Goal: Information Seeking & Learning: Learn about a topic

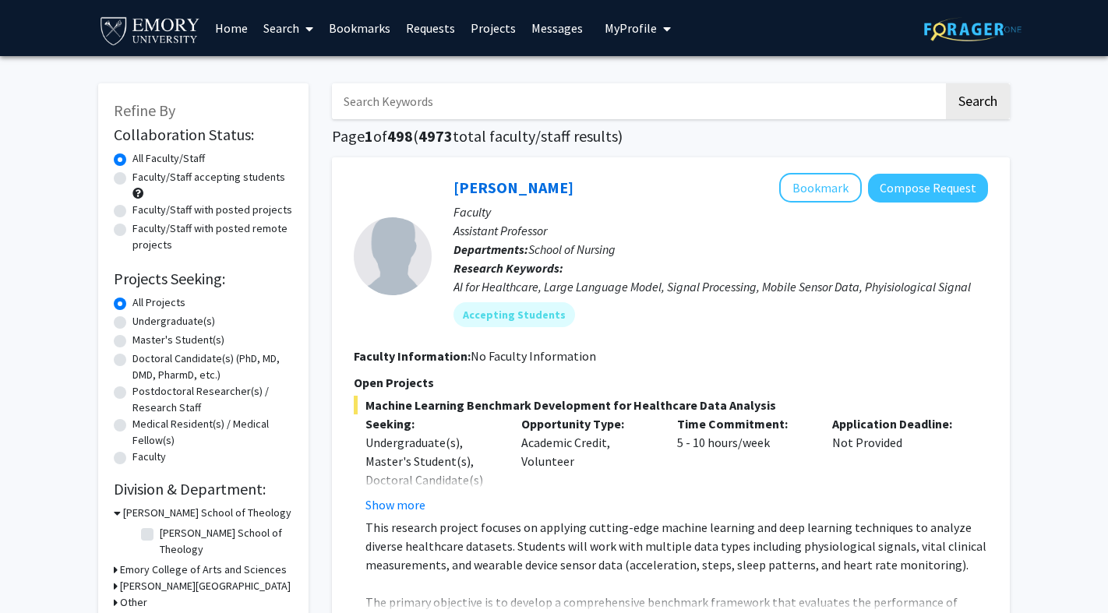
click at [180, 317] on label "Undergraduate(s)" at bounding box center [173, 321] width 83 height 16
click at [143, 317] on input "Undergraduate(s)" at bounding box center [137, 318] width 10 height 10
radio input "true"
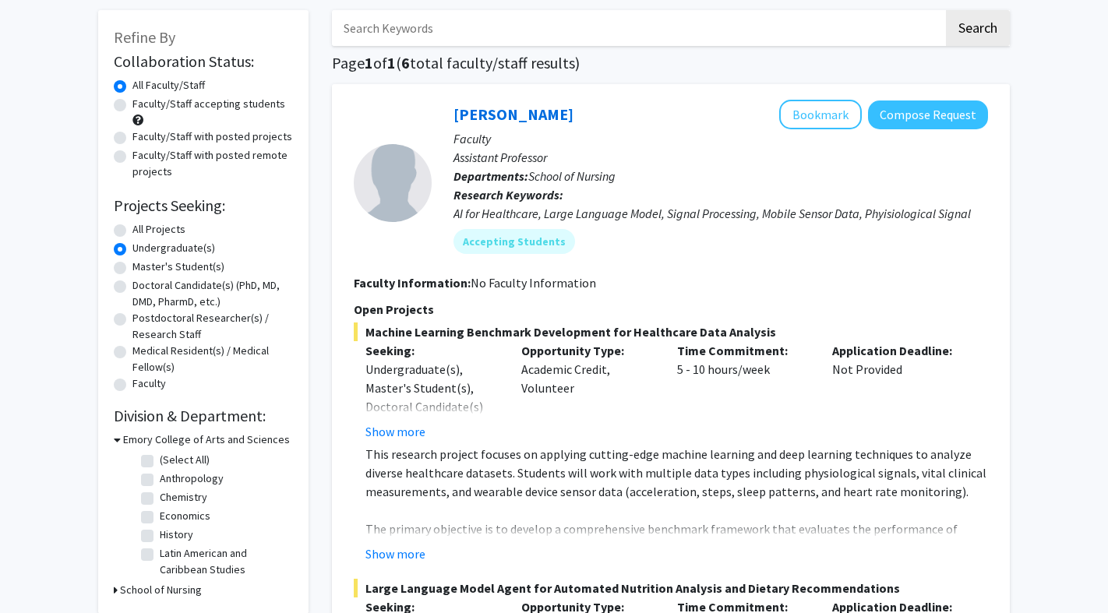
scroll to position [88, 0]
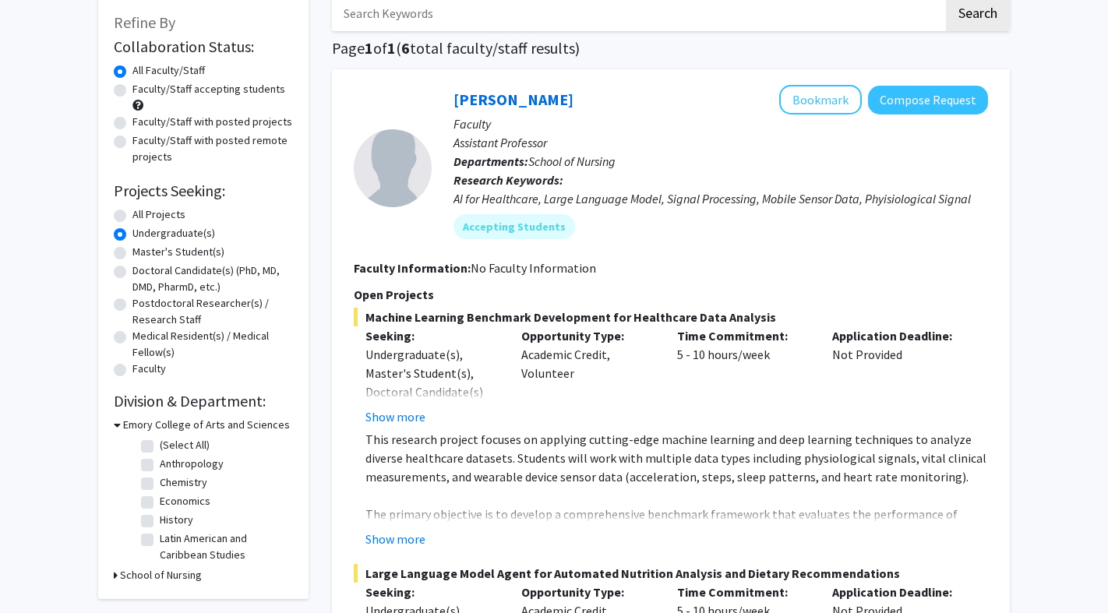
click at [196, 450] on label "(Select All)" at bounding box center [185, 445] width 50 height 16
click at [170, 447] on input "(Select All)" at bounding box center [165, 442] width 10 height 10
checkbox input "true"
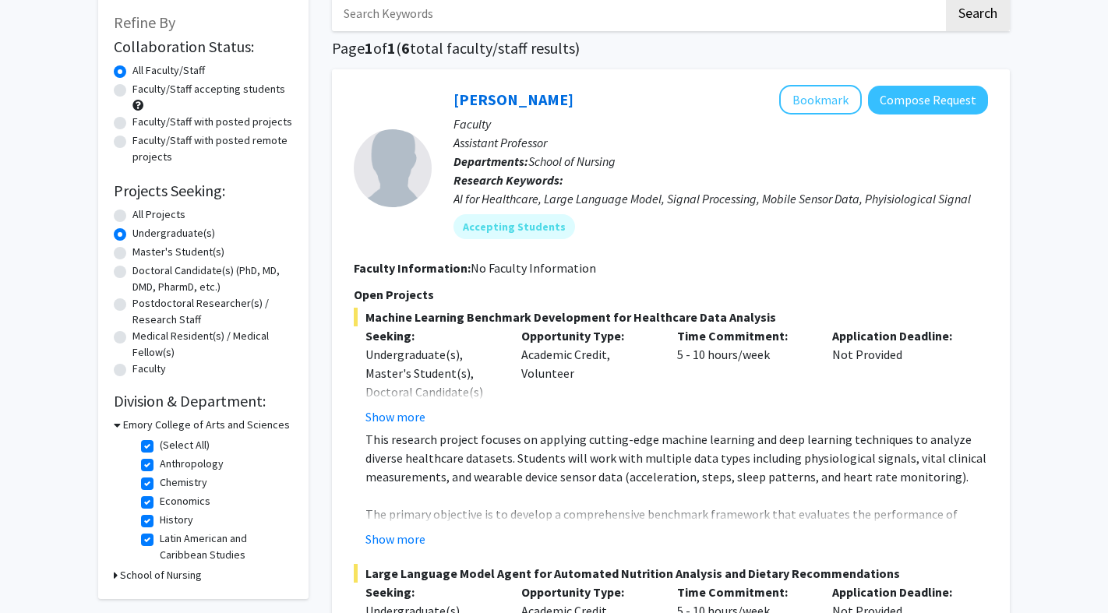
checkbox input "true"
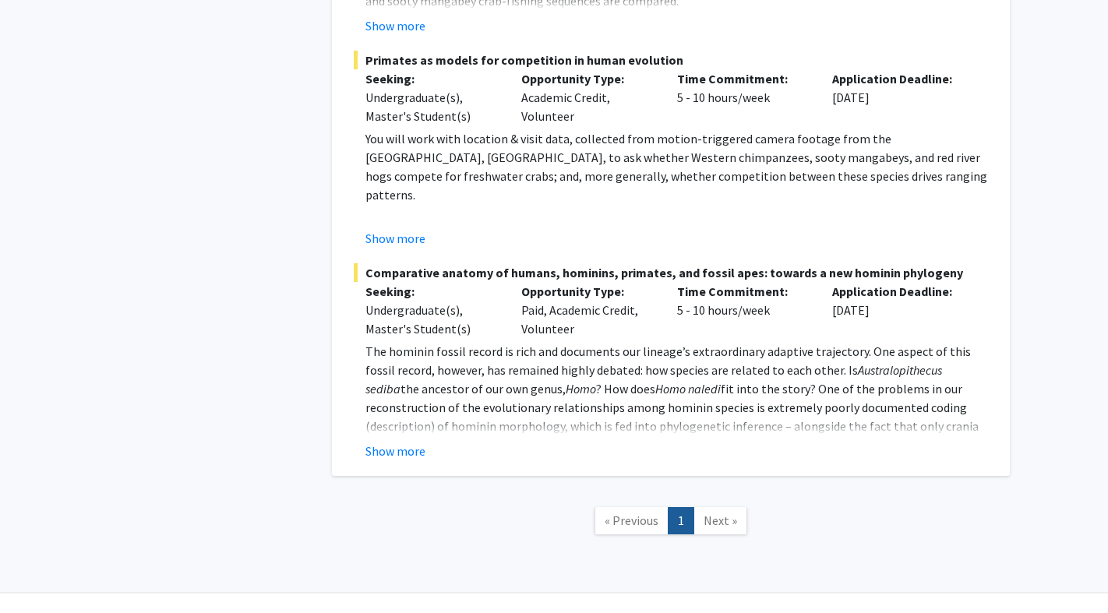
scroll to position [2175, 0]
click at [715, 513] on span "Next »" at bounding box center [721, 521] width 34 height 16
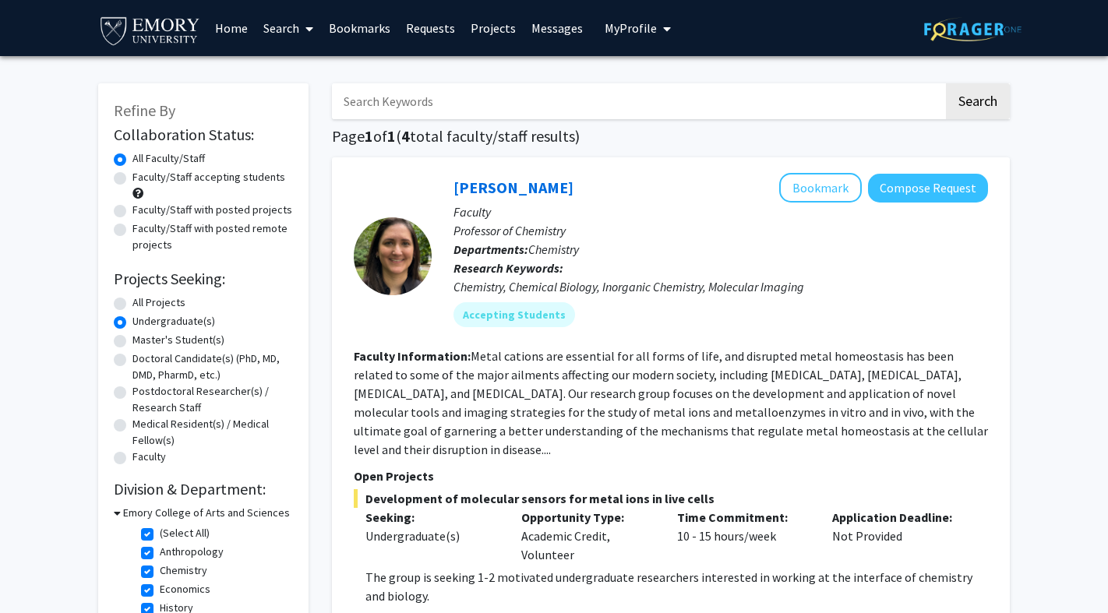
scroll to position [0, 0]
click at [280, 28] on link "Search" at bounding box center [288, 28] width 65 height 55
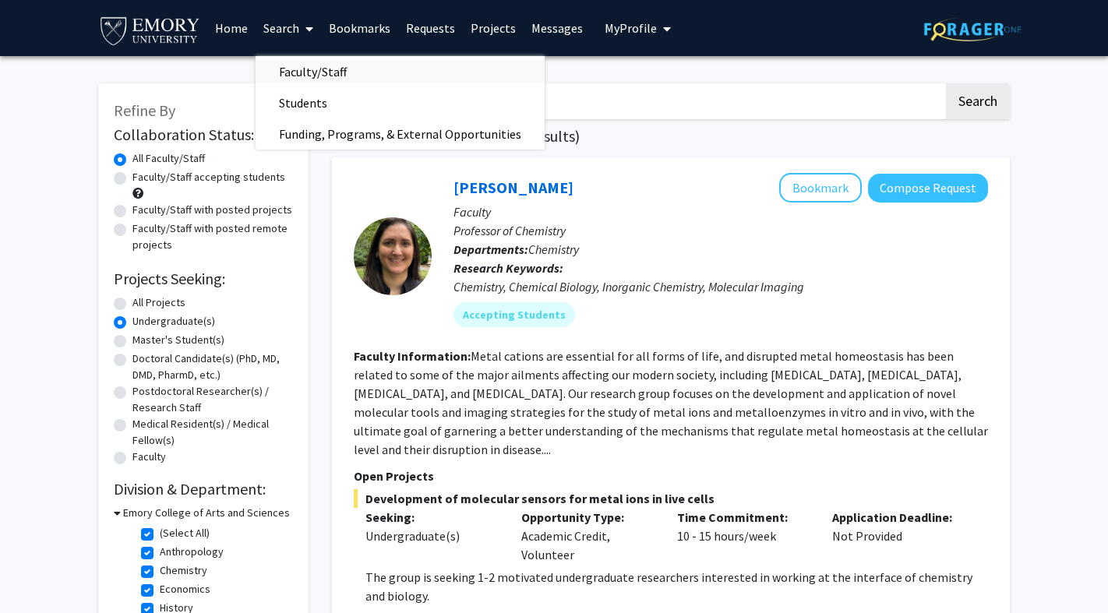
click at [319, 72] on span "Faculty/Staff" at bounding box center [313, 71] width 115 height 31
radio input "true"
checkbox input "false"
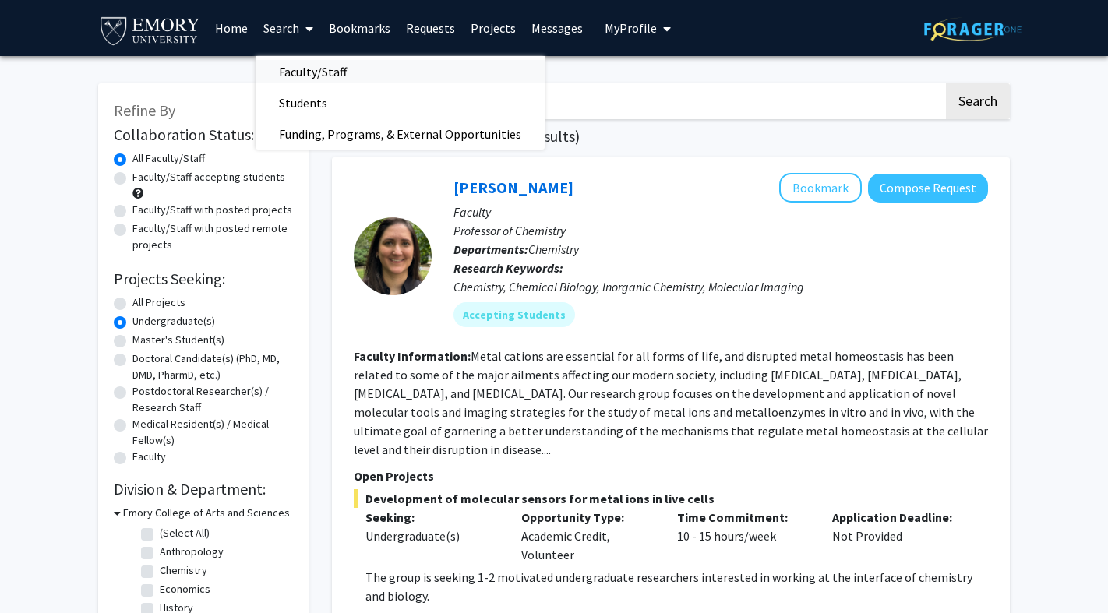
checkbox input "false"
